Goal: Contribute content: Add original content to the website for others to see

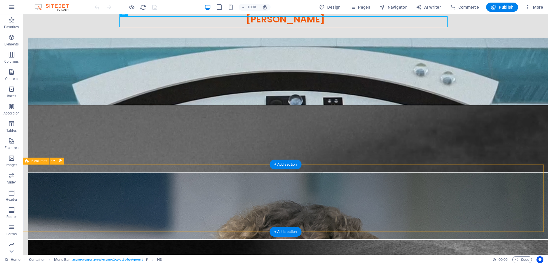
scroll to position [31, 0]
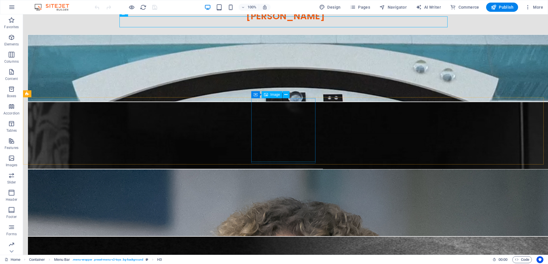
click at [270, 93] on div "Image" at bounding box center [272, 94] width 20 height 7
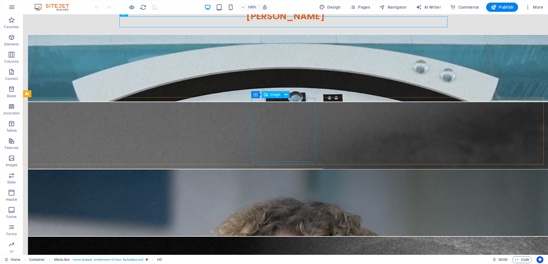
click at [270, 93] on div "Image" at bounding box center [272, 94] width 20 height 7
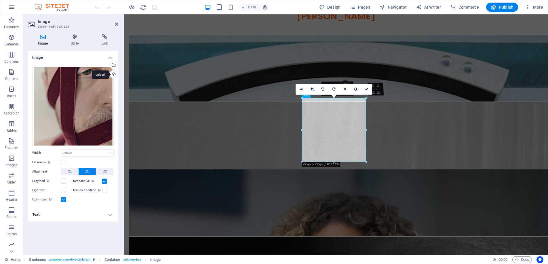
click at [115, 74] on div "Upload" at bounding box center [113, 75] width 9 height 9
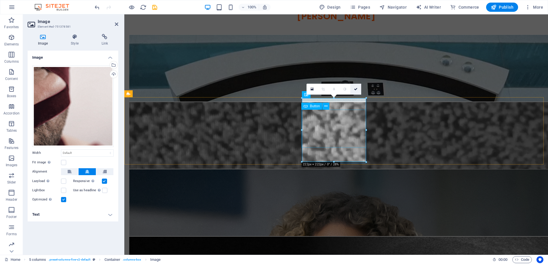
click at [355, 89] on icon at bounding box center [355, 89] width 3 height 3
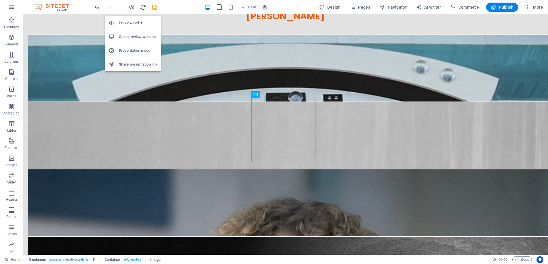
click at [131, 23] on h6 "Preview Ctrl+P" at bounding box center [138, 23] width 39 height 7
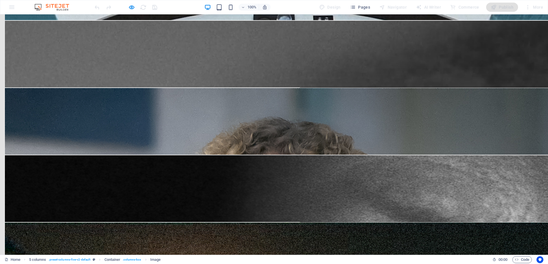
scroll to position [126, 0]
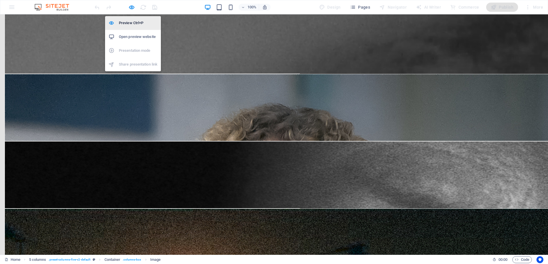
click at [134, 24] on h6 "Preview Ctrl+P" at bounding box center [138, 23] width 39 height 7
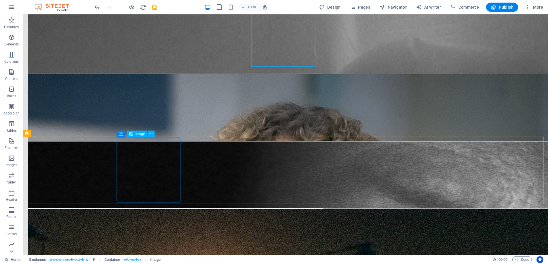
click at [136, 133] on span "Image" at bounding box center [141, 133] width 10 height 3
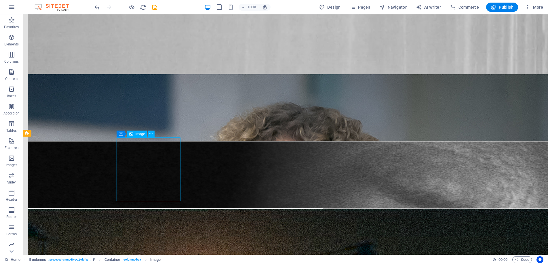
click at [136, 133] on span "Image" at bounding box center [141, 133] width 10 height 3
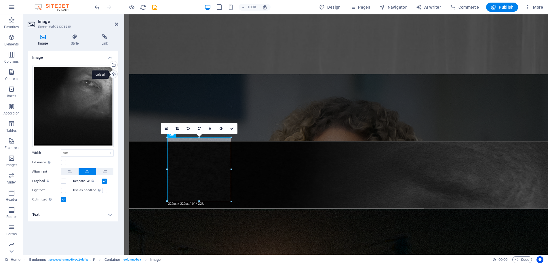
click at [111, 72] on div "Upload" at bounding box center [113, 75] width 9 height 9
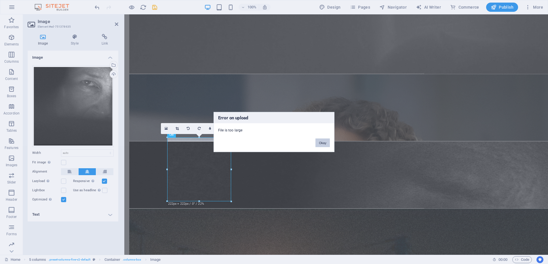
drag, startPoint x: 325, startPoint y: 143, endPoint x: 182, endPoint y: 130, distance: 143.7
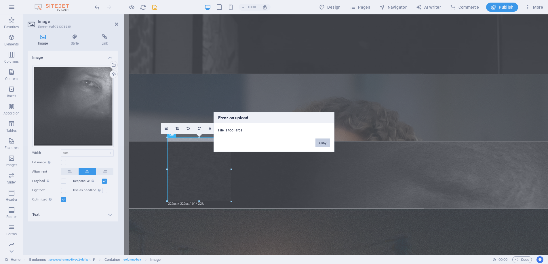
click at [325, 143] on button "Okay" at bounding box center [323, 143] width 14 height 9
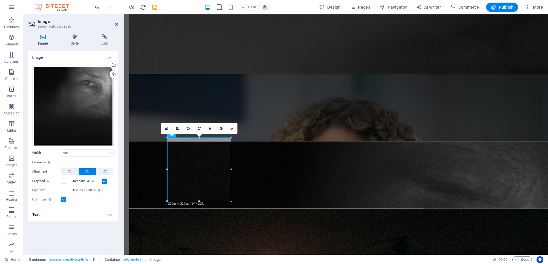
click at [116, 21] on h2 "Image" at bounding box center [78, 21] width 81 height 5
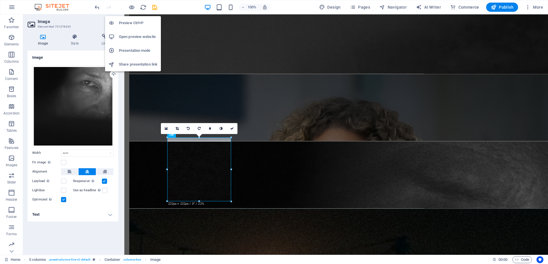
click at [128, 21] on h6 "Preview Ctrl+P" at bounding box center [138, 23] width 39 height 7
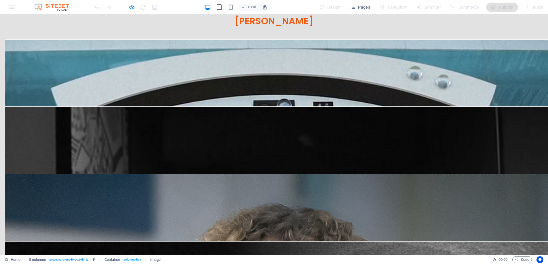
scroll to position [24, 0]
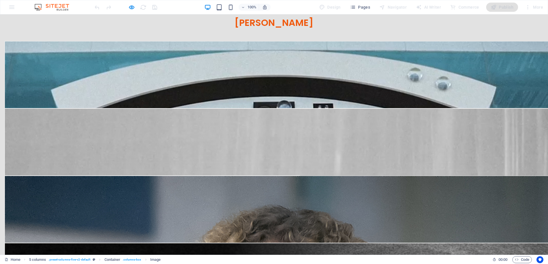
click at [59, 134] on div "Cin'e'scape 03:45 A [PERSON_NAME] Notebook Amnesty International Hidden Plates …" at bounding box center [274, 137] width 548 height 67
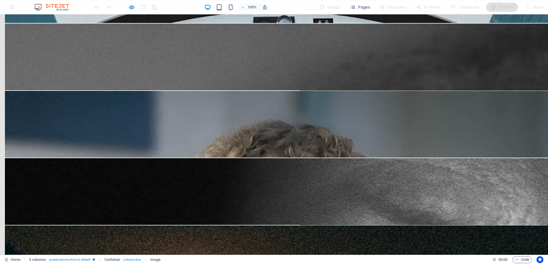
scroll to position [111, 0]
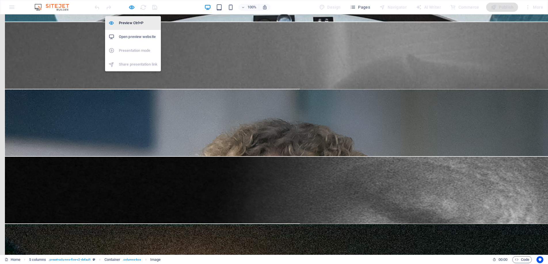
click at [131, 20] on h6 "Preview Ctrl+P" at bounding box center [138, 23] width 39 height 7
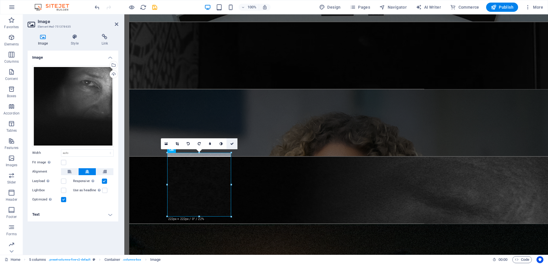
drag, startPoint x: 231, startPoint y: 144, endPoint x: 177, endPoint y: 139, distance: 54.1
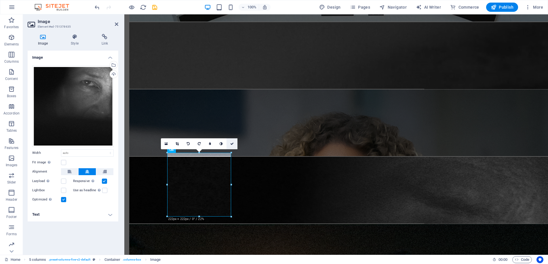
click at [231, 144] on icon at bounding box center [231, 143] width 3 height 3
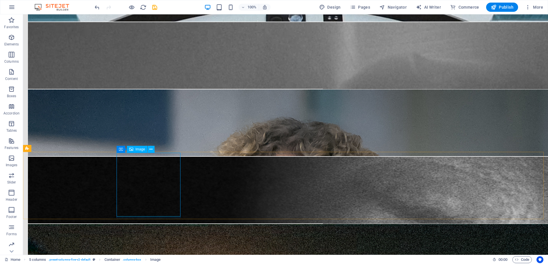
click at [135, 148] on div "Image" at bounding box center [137, 149] width 20 height 7
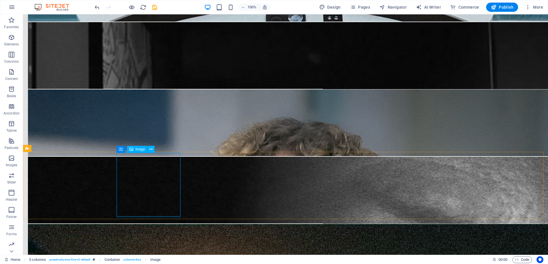
click at [135, 148] on div "Image" at bounding box center [137, 149] width 20 height 7
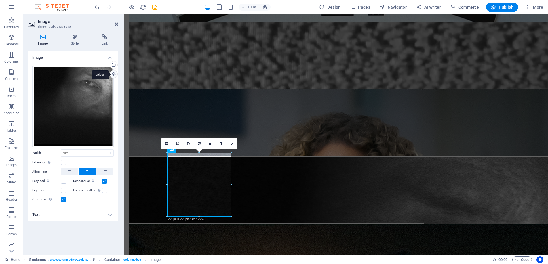
click at [112, 73] on div "Upload" at bounding box center [113, 75] width 9 height 9
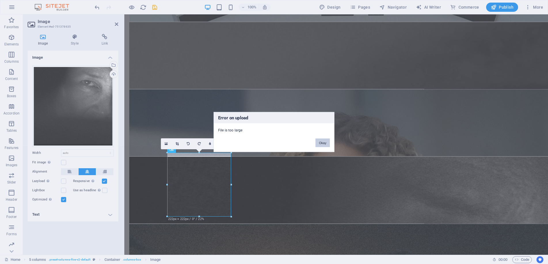
drag, startPoint x: 319, startPoint y: 142, endPoint x: 195, endPoint y: 128, distance: 125.2
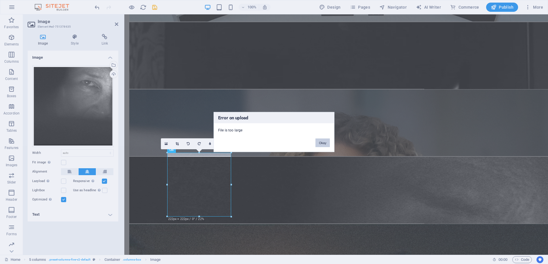
click at [319, 142] on button "Okay" at bounding box center [323, 143] width 14 height 9
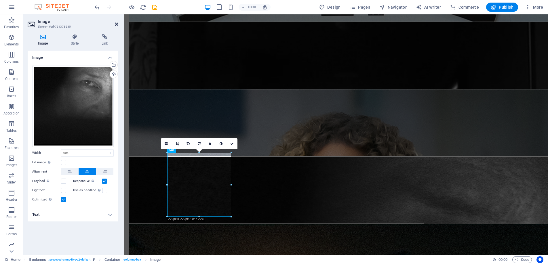
click at [118, 24] on icon at bounding box center [116, 24] width 3 height 5
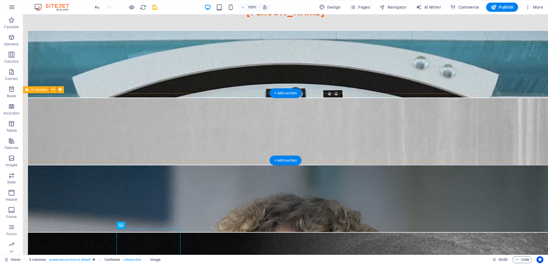
scroll to position [35, 0]
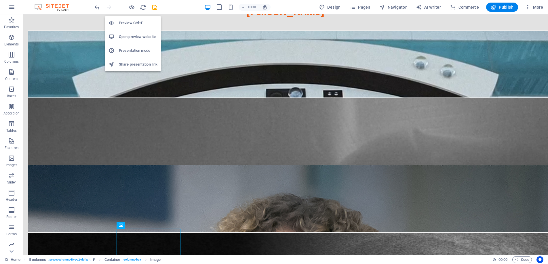
click at [134, 22] on h6 "Preview Ctrl+P" at bounding box center [138, 23] width 39 height 7
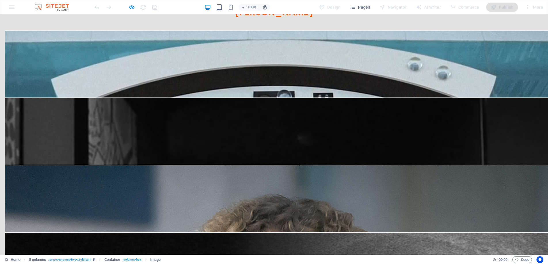
click at [45, 127] on div "Cin'e'scape 03:45 A [PERSON_NAME] Notebook Amnesty International Hidden Plates …" at bounding box center [274, 126] width 548 height 67
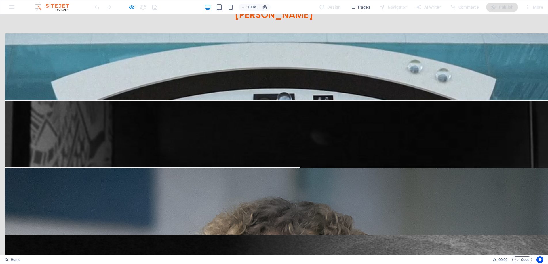
scroll to position [28, 0]
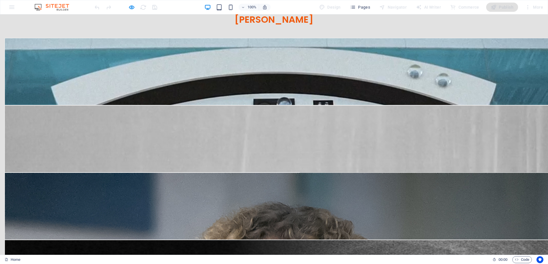
click at [62, 122] on div "Cin'e'scape 03:45 A [PERSON_NAME] Notebook Amnesty International Hidden Plates …" at bounding box center [274, 134] width 548 height 67
